Goal: Task Accomplishment & Management: Manage account settings

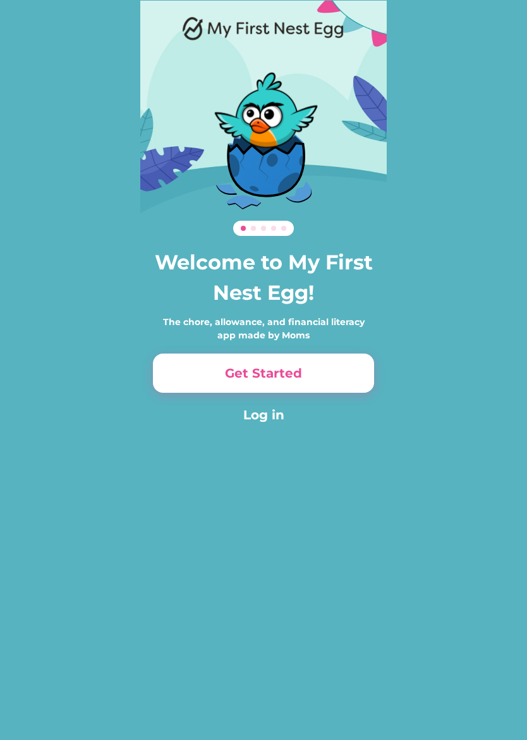
click at [176, 360] on button "Get Started" at bounding box center [263, 372] width 221 height 39
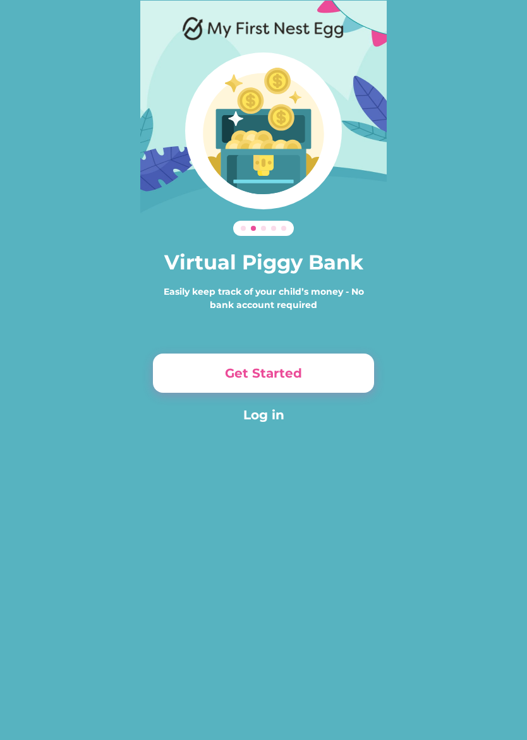
click at [185, 379] on button "Get Started" at bounding box center [263, 372] width 221 height 39
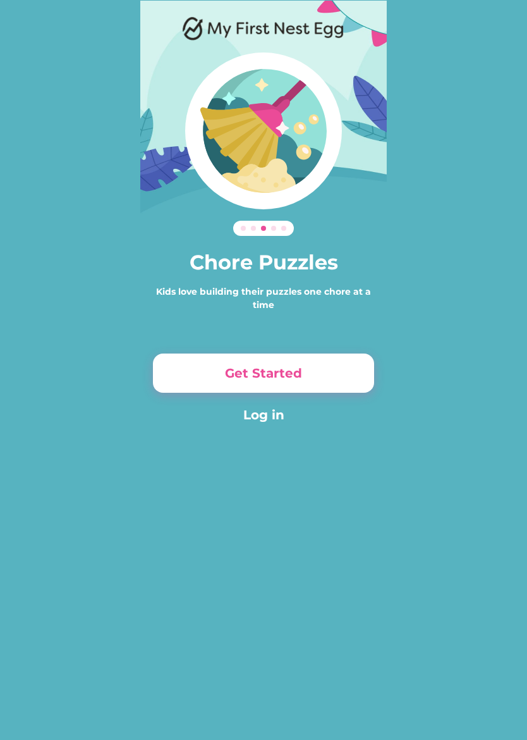
click at [204, 370] on button "Get Started" at bounding box center [263, 372] width 221 height 39
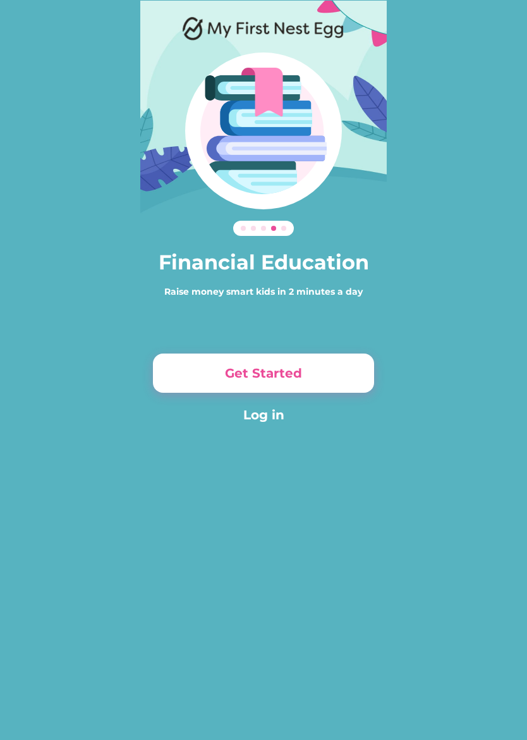
click at [186, 378] on button "Get Started" at bounding box center [263, 372] width 221 height 39
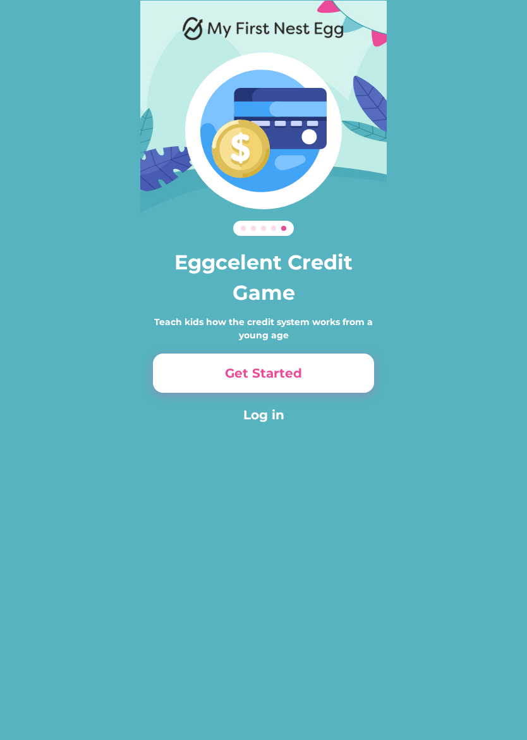
click at [174, 378] on button "Get Started" at bounding box center [263, 372] width 221 height 39
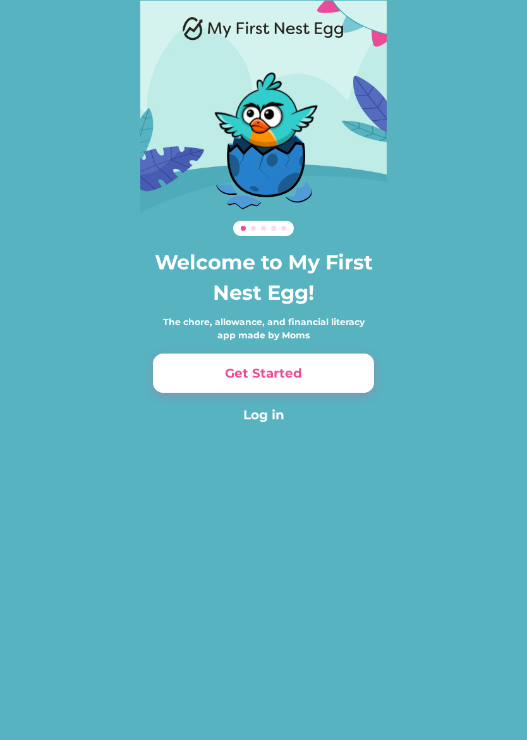
click at [340, 375] on button "Get Started" at bounding box center [263, 372] width 221 height 39
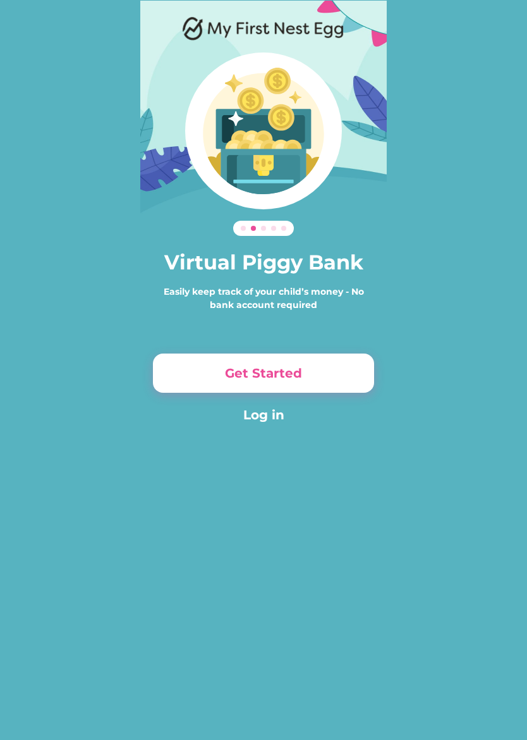
click at [358, 378] on button "Get Started" at bounding box center [263, 372] width 221 height 39
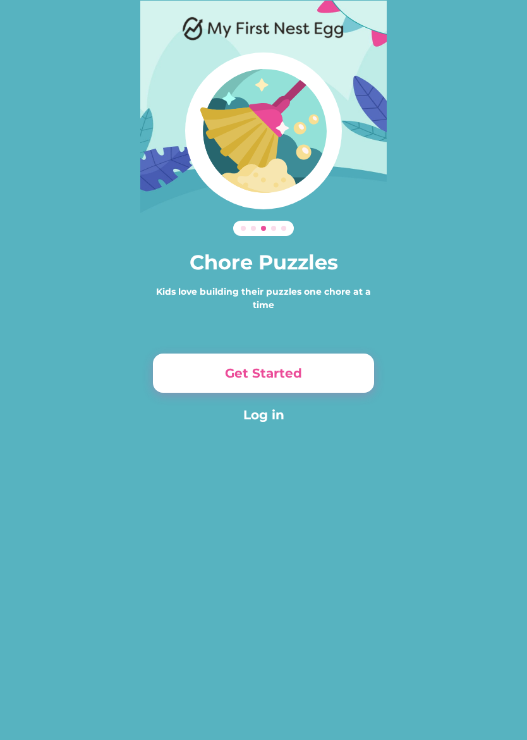
click at [345, 381] on button "Get Started" at bounding box center [263, 372] width 221 height 39
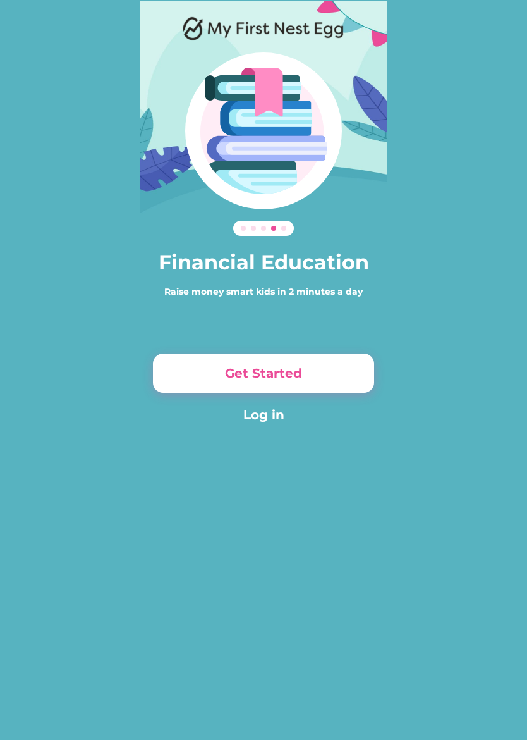
click at [344, 369] on button "Get Started" at bounding box center [263, 372] width 221 height 39
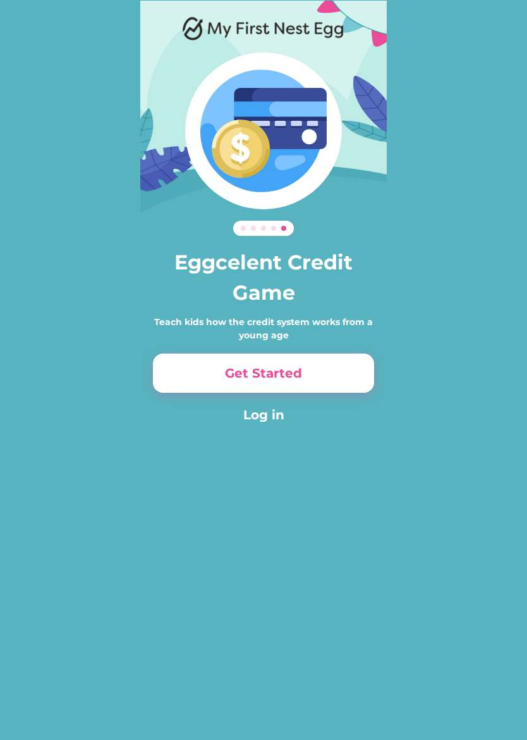
click at [346, 372] on button "Get Started" at bounding box center [263, 372] width 221 height 39
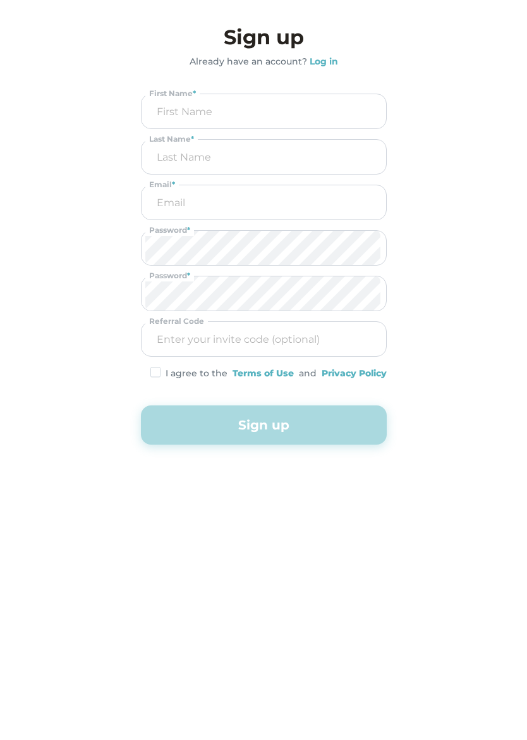
click at [362, 122] on input "input" at bounding box center [263, 111] width 237 height 34
click at [81, 368] on div "Eggcelent Credit Game Teach kids how the credit system works from a young age G…" at bounding box center [263, 267] width 527 height 534
click at [319, 61] on strong "Log in" at bounding box center [324, 61] width 28 height 11
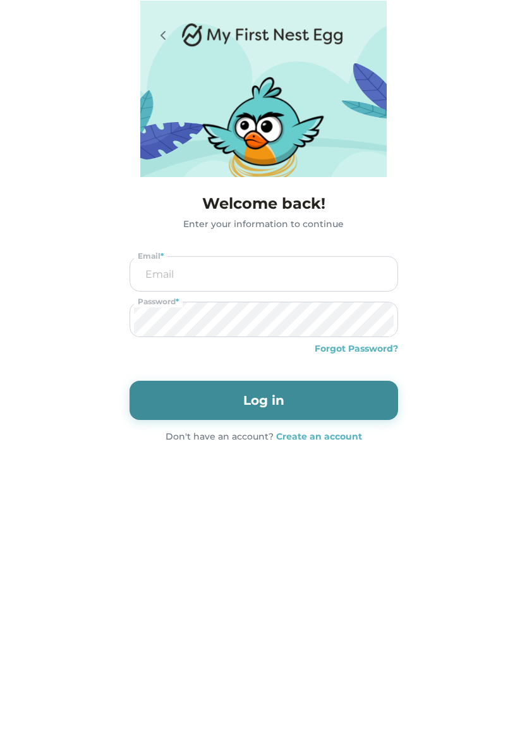
click at [378, 345] on div "Forgot Password?" at bounding box center [356, 348] width 83 height 13
